Goal: Task Accomplishment & Management: Use online tool/utility

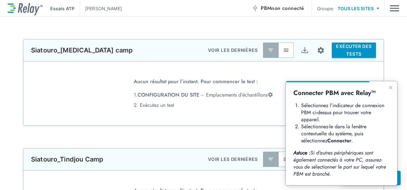
click at [264, 121] on div "Aucun résultat pour l’instant. Pour commencer le test : 1. CONFIGURATION DU SIT…" at bounding box center [203, 93] width 360 height 64
click at [387, 89] on button "Guide proche" at bounding box center [391, 88] width 8 height 8
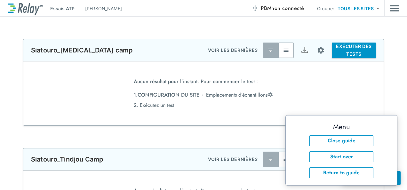
click at [324, 172] on button "Return to guide" at bounding box center [341, 172] width 64 height 11
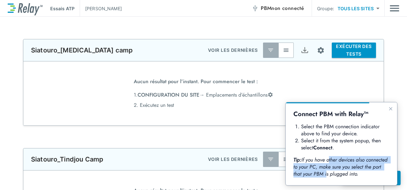
drag, startPoint x: 324, startPoint y: 159, endPoint x: 328, endPoint y: 152, distance: 7.7
click at [328, 152] on div "Connect PBM with Relay™ Select the PBM connection indicator above to find your …" at bounding box center [341, 143] width 96 height 67
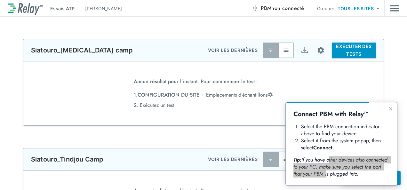
click at [246, 129] on div "**********" at bounding box center [203, 137] width 407 height 196
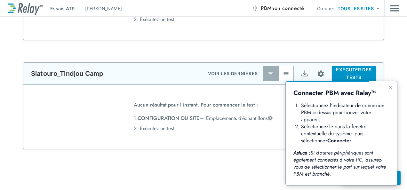
scroll to position [86, 0]
click at [390, 88] on icon "Guide proche" at bounding box center [390, 87] width 3 height 3
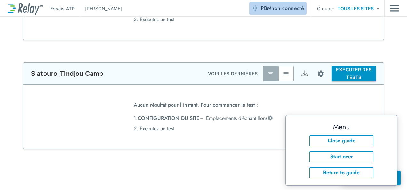
click at [265, 10] on span "PBM non connecté" at bounding box center [282, 8] width 43 height 9
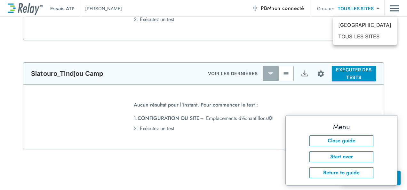
click at [354, 9] on body "**********" at bounding box center [203, 95] width 407 height 190
click at [364, 36] on li "TOUS LES SITES" at bounding box center [365, 37] width 64 height 12
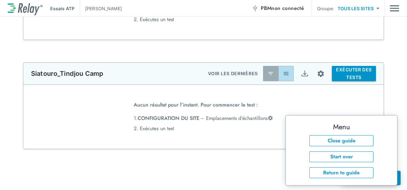
click at [286, 74] on img "button" at bounding box center [286, 73] width 6 height 6
click at [222, 170] on div at bounding box center [203, 181] width 407 height 64
